Goal: Task Accomplishment & Management: Participate in discussion

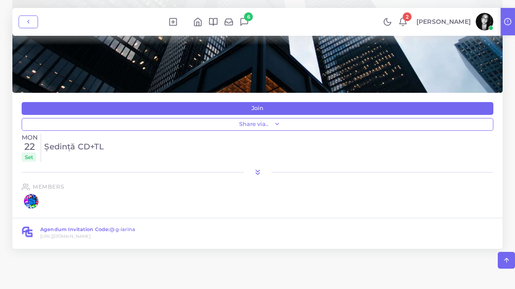
scroll to position [225, 0]
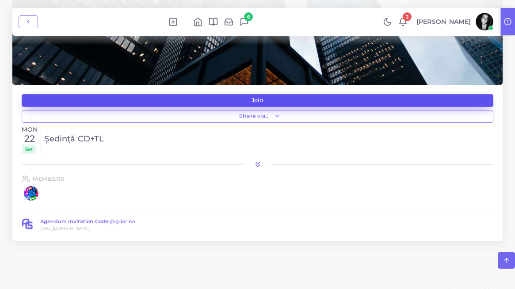
click at [253, 102] on span "Join" at bounding box center [258, 101] width 12 height 6
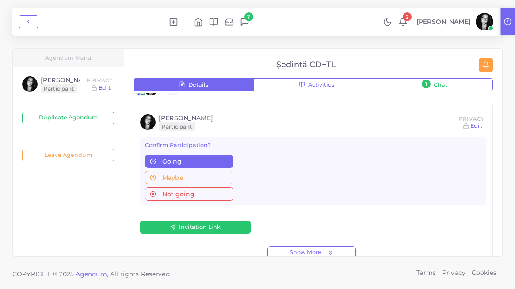
scroll to position [244, 0]
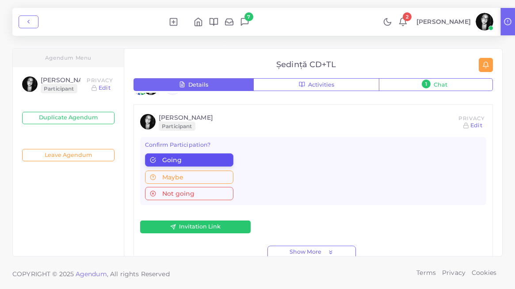
click at [188, 159] on div "Going" at bounding box center [189, 160] width 78 height 6
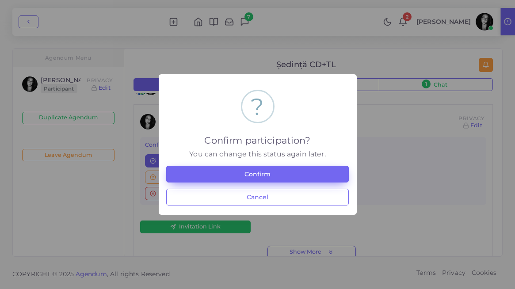
click at [229, 175] on button "Confirm" at bounding box center [257, 174] width 183 height 17
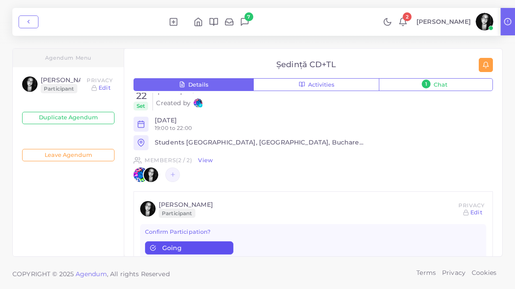
scroll to position [151, 0]
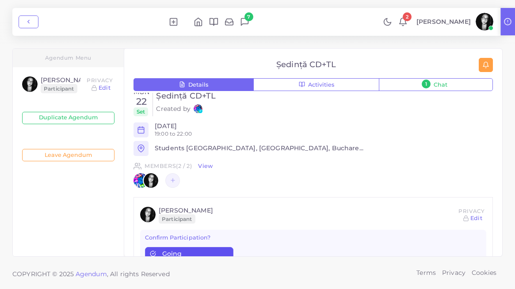
click at [408, 22] on icon at bounding box center [402, 21] width 9 height 9
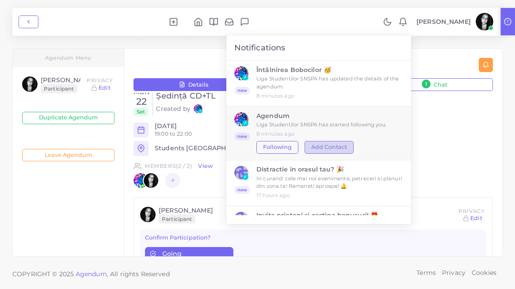
click at [347, 142] on button "Add Contact" at bounding box center [329, 147] width 49 height 12
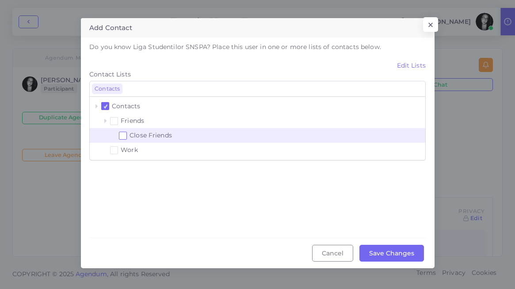
click at [122, 135] on span at bounding box center [124, 136] width 4 height 4
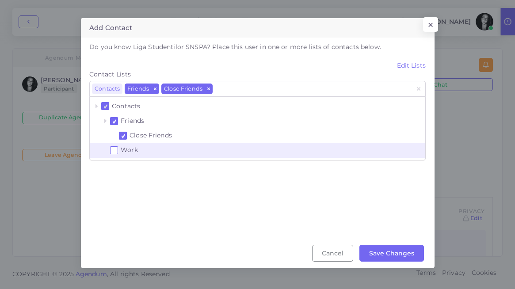
click at [120, 153] on label "Work" at bounding box center [271, 150] width 305 height 11
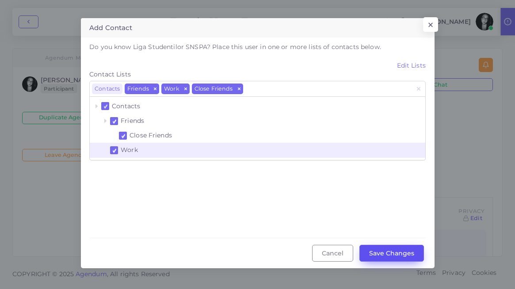
click at [376, 255] on button "Save Changes" at bounding box center [392, 253] width 65 height 17
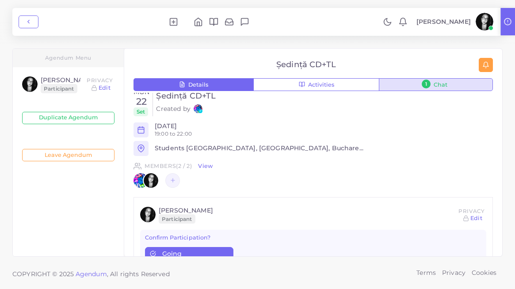
click at [427, 85] on span "1" at bounding box center [426, 84] width 9 height 9
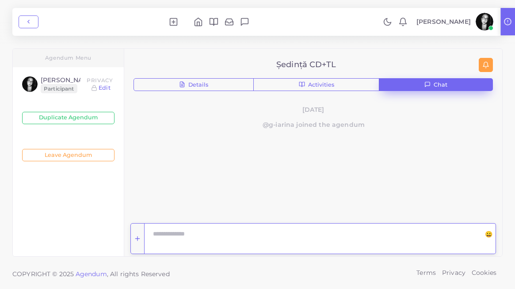
click at [192, 237] on textarea at bounding box center [314, 238] width 340 height 31
click at [490, 235] on span "😀" at bounding box center [489, 238] width 13 height 31
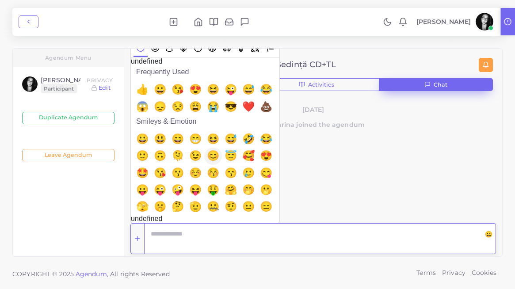
click at [207, 155] on span "😊" at bounding box center [213, 155] width 12 height 11
type textarea "**"
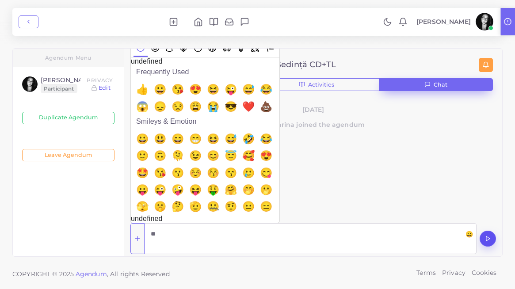
click at [491, 240] on button "submit" at bounding box center [488, 239] width 16 height 16
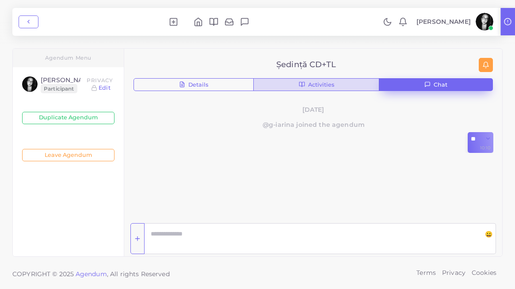
click at [314, 85] on span "Activities" at bounding box center [321, 85] width 26 height 6
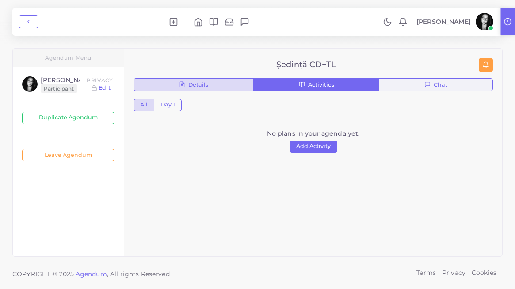
click at [214, 87] on button "Details" at bounding box center [194, 84] width 120 height 13
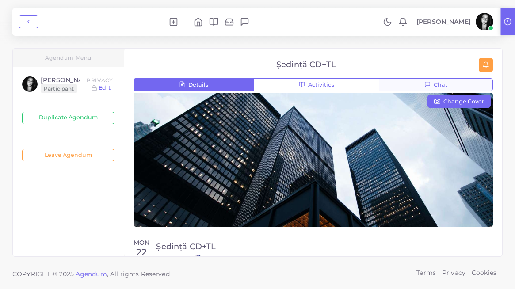
click at [203, 21] on icon at bounding box center [198, 21] width 9 height 9
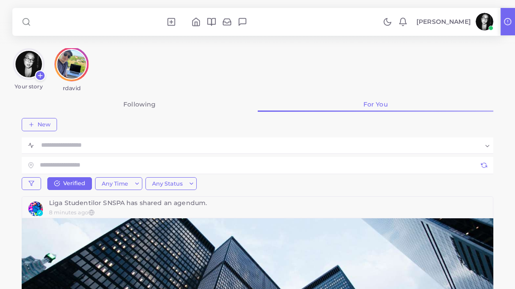
click at [71, 72] on img at bounding box center [71, 64] width 31 height 31
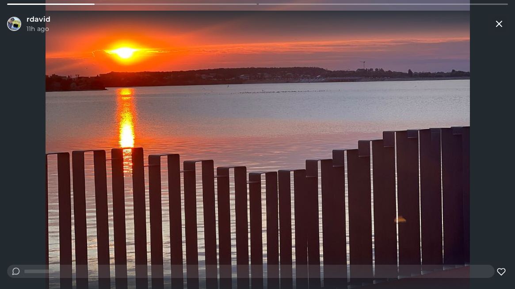
click at [198, 111] on img at bounding box center [258, 145] width 425 height 566
click at [501, 23] on line at bounding box center [499, 23] width 5 height 5
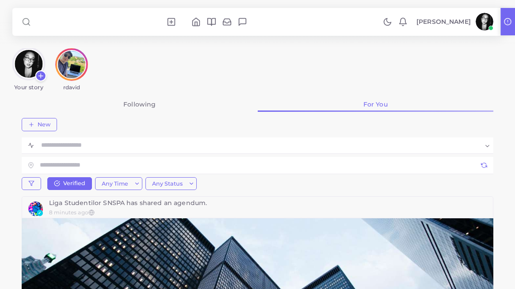
click at [40, 73] on icon at bounding box center [41, 76] width 8 height 8
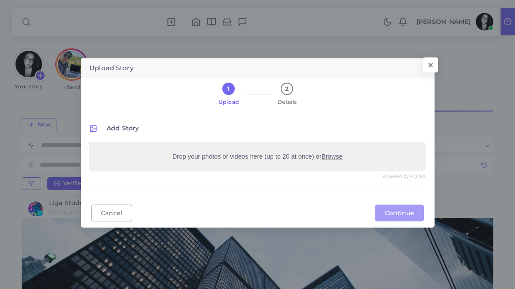
click at [285, 92] on div "2" at bounding box center [287, 89] width 12 height 12
click at [253, 42] on div "Upload Story × 1 Upload 2 Details Add Story Powered by PQINA Drop your photos o…" at bounding box center [257, 143] width 515 height 286
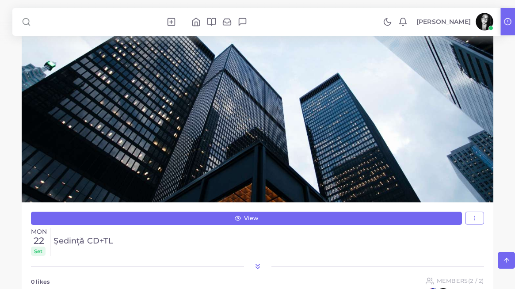
scroll to position [200, 0]
